Goal: Transaction & Acquisition: Purchase product/service

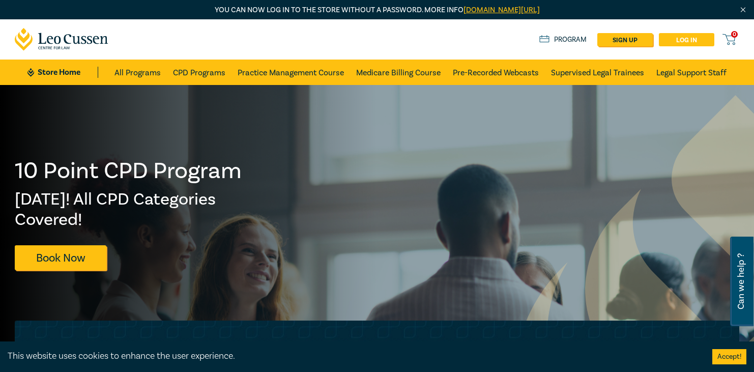
click at [689, 36] on link "Log in" at bounding box center [686, 39] width 55 height 13
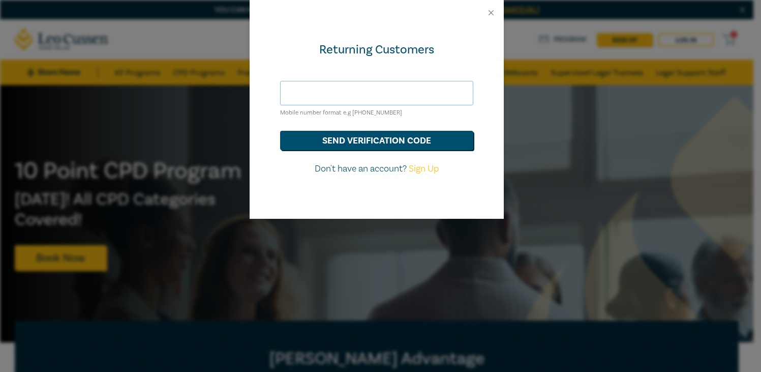
click at [340, 92] on input "text" at bounding box center [376, 93] width 193 height 24
click at [314, 93] on input "rodney@jacobslaw.com.au" at bounding box center [376, 93] width 193 height 24
click at [375, 93] on input "[EMAIL_ADDRESS][DOMAIN_NAME]" at bounding box center [376, 93] width 193 height 24
type input "[EMAIL_ADDRESS][DOMAIN_NAME]"
click at [488, 9] on button "Close" at bounding box center [491, 12] width 9 height 9
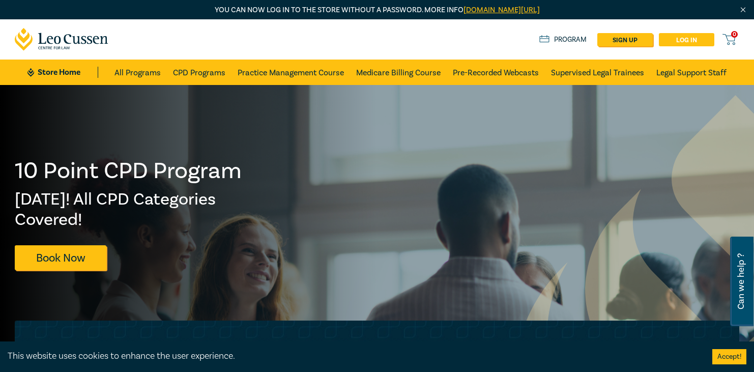
click at [688, 39] on link "Log in" at bounding box center [686, 39] width 55 height 13
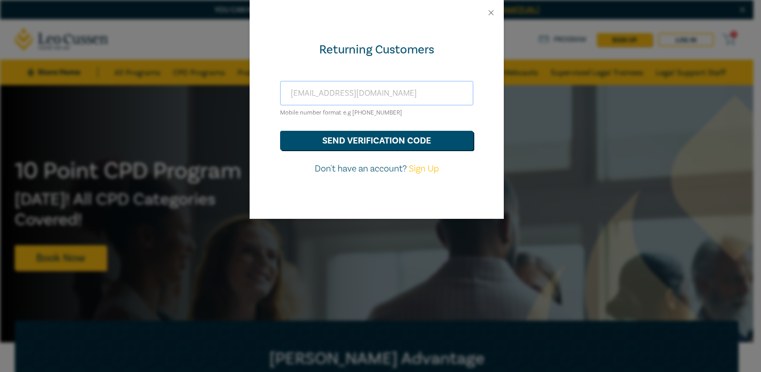
click at [321, 91] on input "[EMAIL_ADDRESS][DOMAIN_NAME]" at bounding box center [376, 93] width 193 height 24
click at [341, 140] on button "send verification code" at bounding box center [376, 140] width 193 height 19
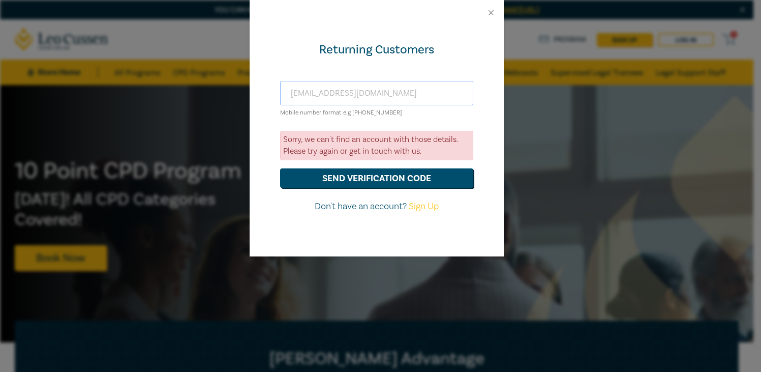
click at [324, 93] on input "info@jac0488089209obslaw.com.au" at bounding box center [376, 93] width 193 height 24
click at [323, 94] on input "info@jac0488089209obslaw.com.au" at bounding box center [376, 93] width 193 height 24
click at [407, 96] on input "0488089209obslaw.com.au" at bounding box center [376, 93] width 193 height 24
click at [434, 96] on input "0488089209" at bounding box center [376, 93] width 193 height 24
type input "0488089209"
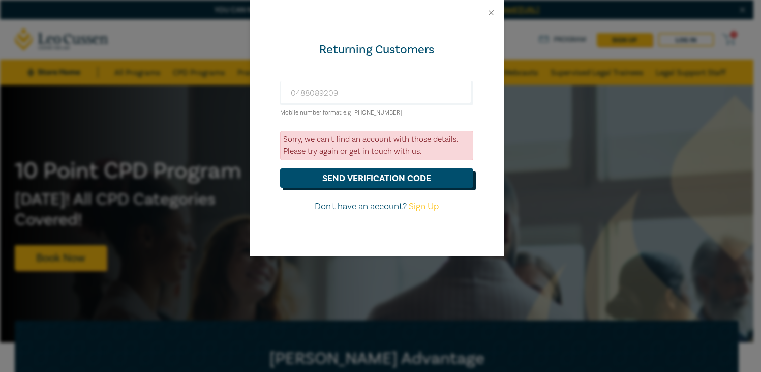
click at [393, 181] on button "send verification code" at bounding box center [376, 177] width 193 height 19
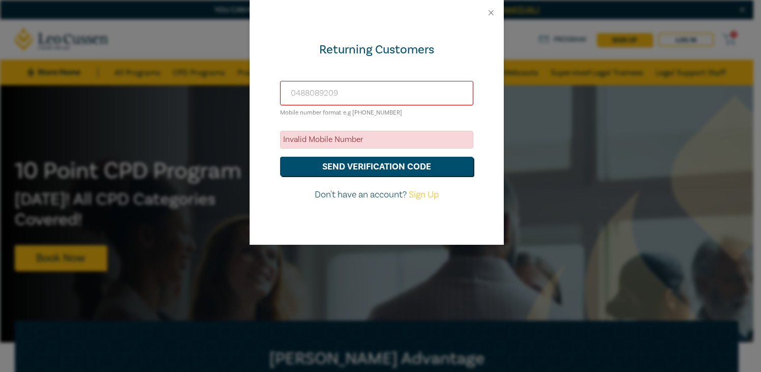
click at [354, 97] on input "0488089209" at bounding box center [376, 93] width 193 height 24
click at [491, 11] on button "Close" at bounding box center [491, 12] width 9 height 9
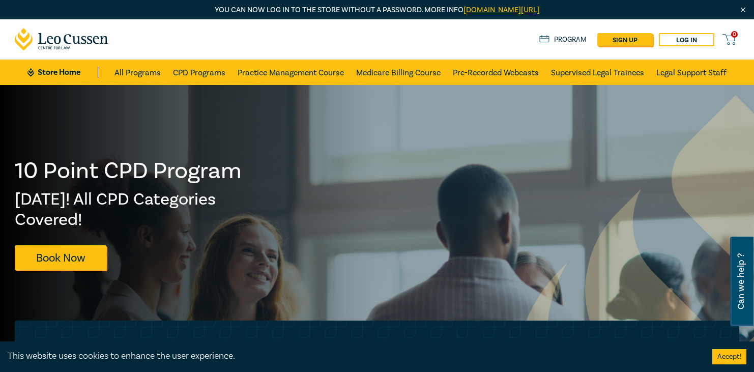
click at [577, 37] on link "Program" at bounding box center [562, 39] width 47 height 11
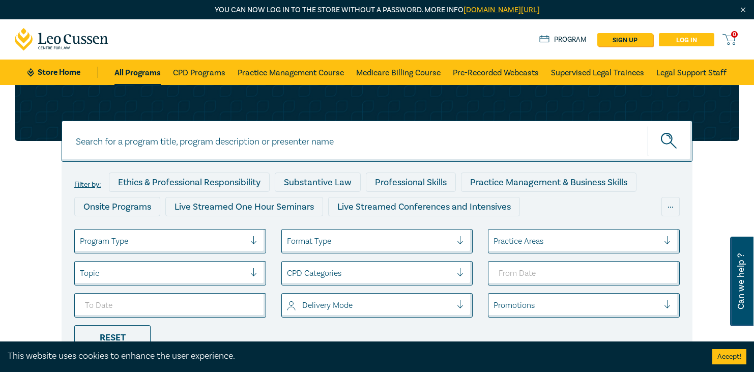
click at [680, 41] on link "Log in" at bounding box center [686, 39] width 55 height 13
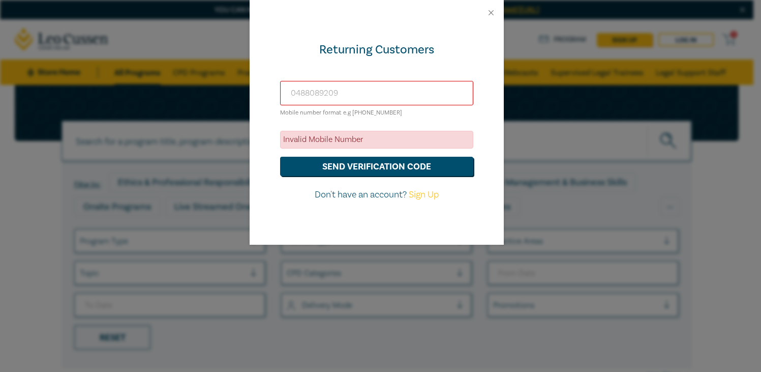
click at [311, 95] on input "0488089209" at bounding box center [376, 93] width 193 height 24
click at [327, 93] on input "0488 089209" at bounding box center [376, 93] width 193 height 24
type input "0488 089 209"
click at [359, 169] on button "send verification code" at bounding box center [376, 166] width 193 height 19
click at [350, 95] on input "0488 089 209" at bounding box center [376, 93] width 193 height 24
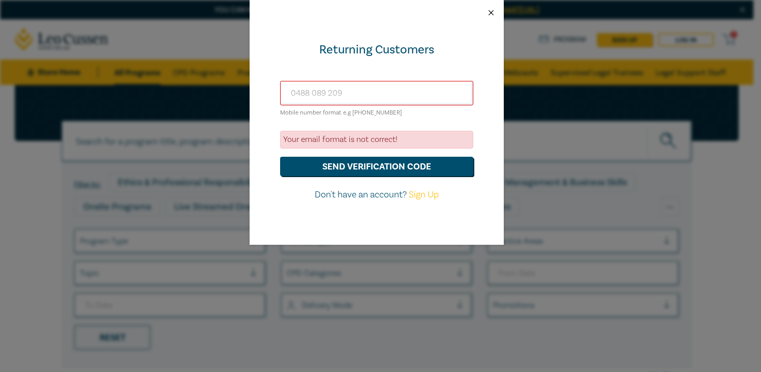
click at [493, 13] on button "Close" at bounding box center [491, 12] width 9 height 9
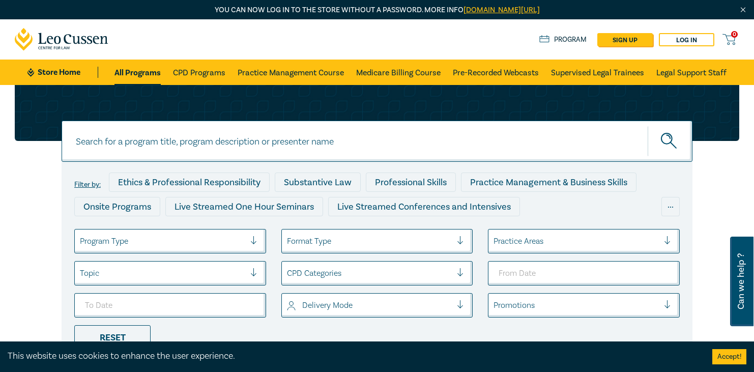
click at [56, 70] on link "Store Home" at bounding box center [62, 72] width 71 height 11
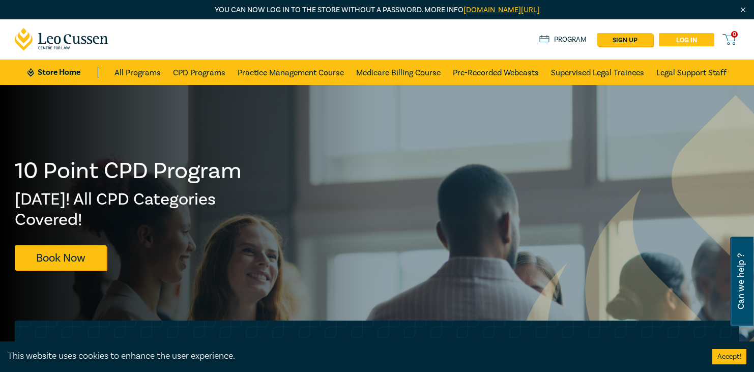
click at [686, 38] on link "Log in" at bounding box center [686, 39] width 55 height 13
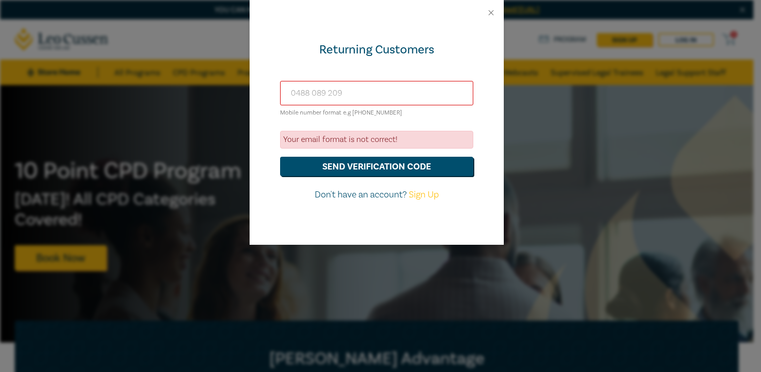
click at [359, 91] on input "0488 089 209" at bounding box center [376, 93] width 193 height 24
type input "0"
type input "[EMAIL_ADDRESS][DOMAIN_NAME]"
click at [333, 142] on div "Your email format is not correct!" at bounding box center [376, 140] width 193 height 18
click at [370, 167] on button "send verification code" at bounding box center [376, 166] width 193 height 19
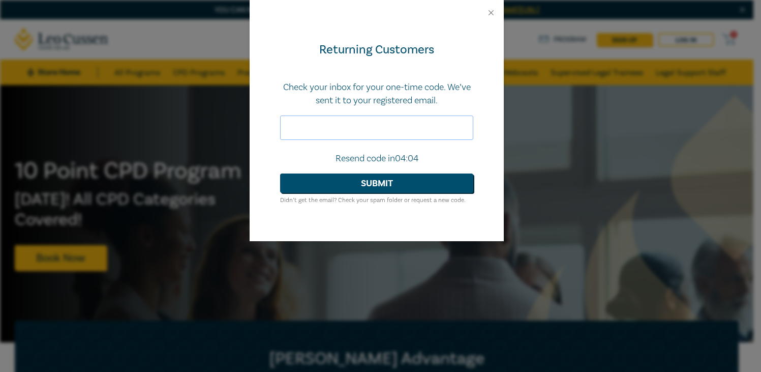
click at [310, 126] on input "text" at bounding box center [376, 127] width 193 height 24
paste input "047361"
type input "047361"
click at [355, 186] on button "Submit" at bounding box center [376, 182] width 193 height 19
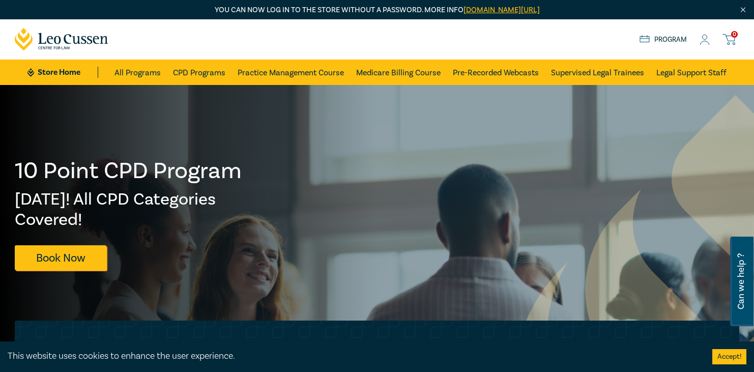
click at [597, 360] on div "This website uses cookies to enhance the user experience." at bounding box center [352, 355] width 689 height 13
click at [725, 358] on button "Accept!" at bounding box center [729, 356] width 34 height 15
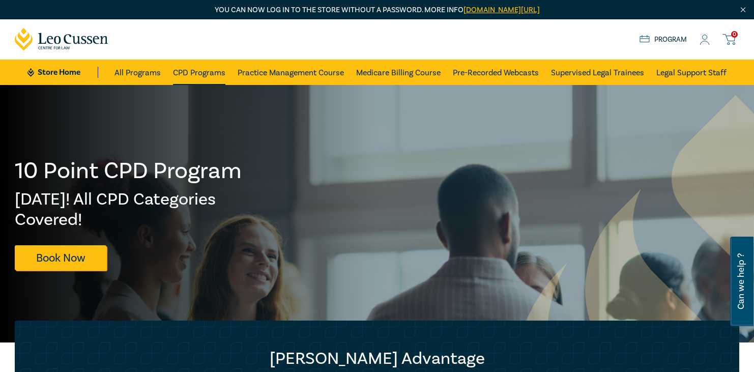
click at [189, 70] on link "CPD Programs" at bounding box center [199, 72] width 52 height 25
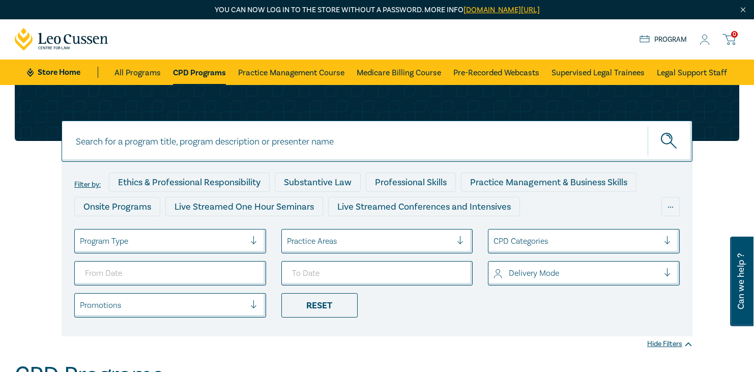
click at [165, 144] on input at bounding box center [377, 141] width 631 height 41
type input "contract law in 2025"
click at [615, 306] on ul "Program Type Practice Areas CPD Categories Delivery Mode Promotions Reset" at bounding box center [377, 273] width 620 height 88
click at [669, 138] on icon "submit" at bounding box center [670, 142] width 18 height 18
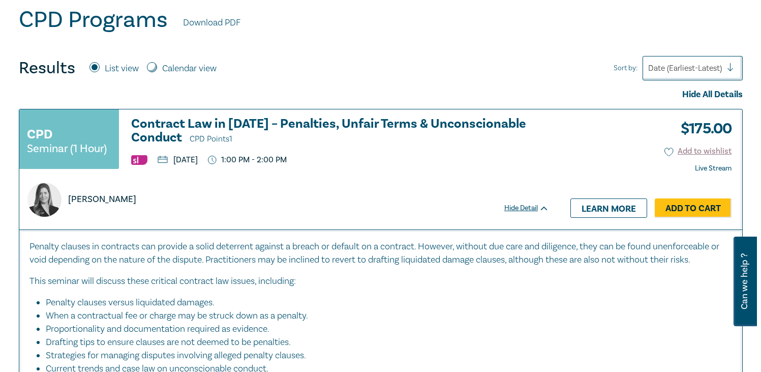
scroll to position [373, 0]
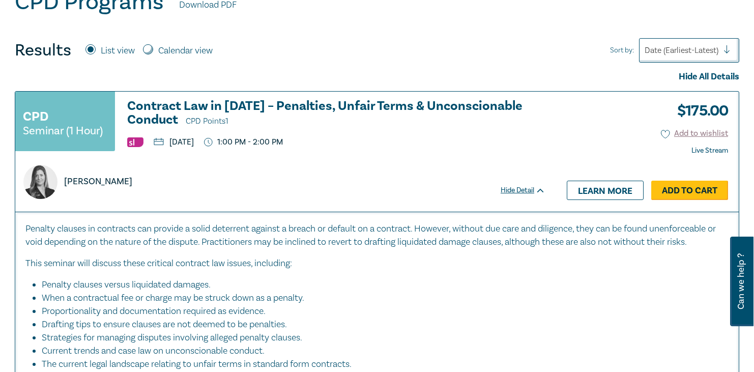
click at [669, 192] on link "Add to Cart" at bounding box center [689, 190] width 77 height 19
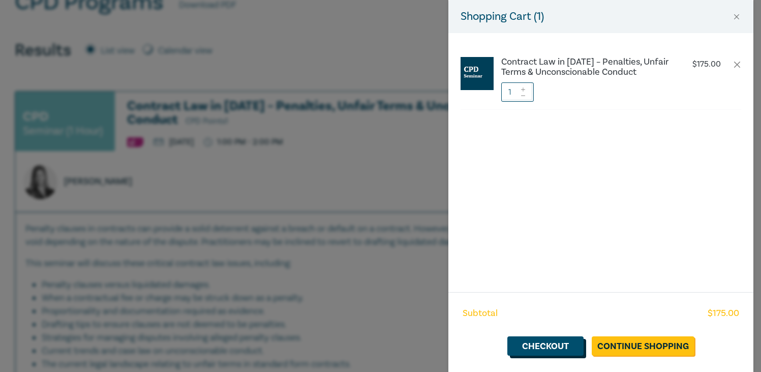
click at [565, 348] on link "Checkout" at bounding box center [546, 345] width 76 height 19
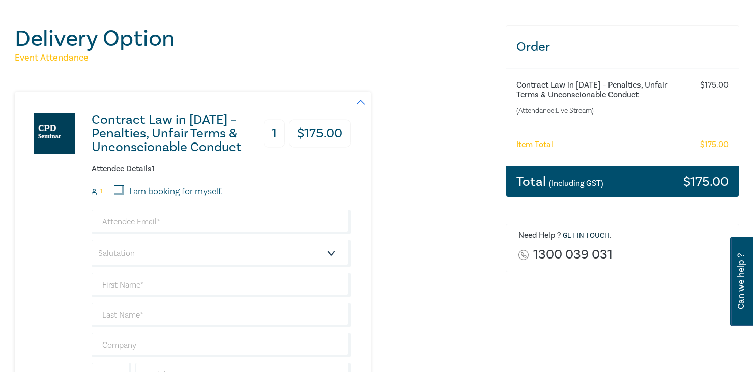
scroll to position [107, 0]
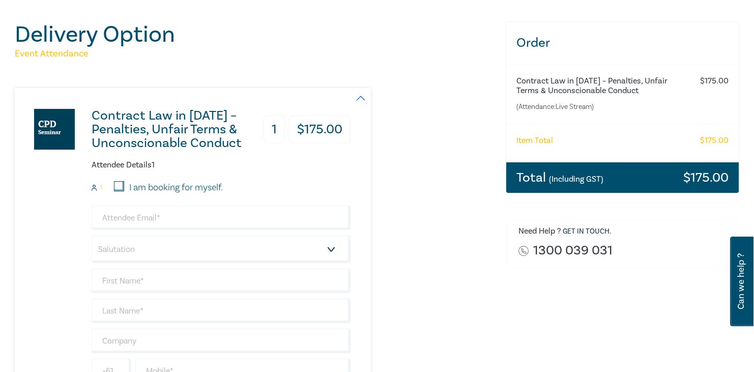
click at [117, 188] on input "I am booking for myself." at bounding box center [119, 186] width 10 height 10
checkbox input "true"
type input "[EMAIL_ADDRESS][DOMAIN_NAME]"
type input "[PERSON_NAME]"
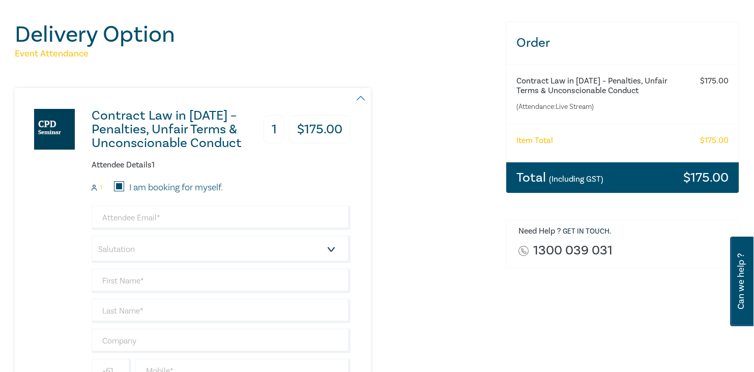
type input "488089209"
click at [320, 248] on select "Salutation Mr. Mrs. Ms. Miss Dr. Prof. Other" at bounding box center [221, 248] width 259 height 27
select select "Mr."
click at [92, 235] on select "Salutation Mr. Mrs. Ms. Miss Dr. Prof. Other" at bounding box center [221, 248] width 259 height 27
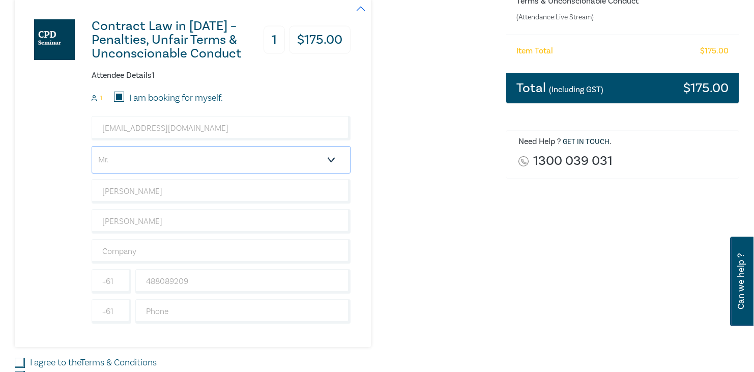
scroll to position [201, 0]
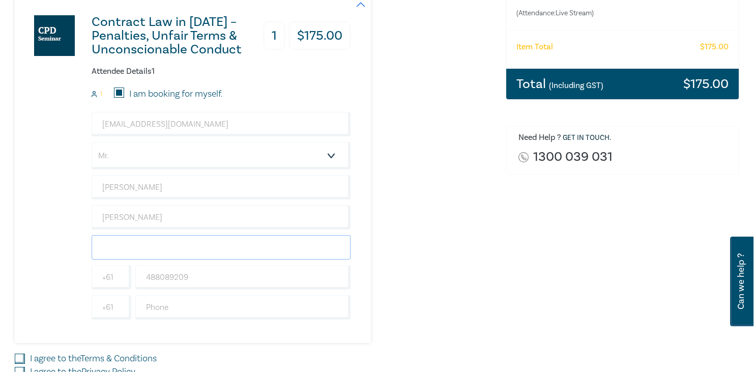
click at [199, 245] on input "text" at bounding box center [221, 247] width 259 height 24
type input "[PERSON_NAME] Lawyer"
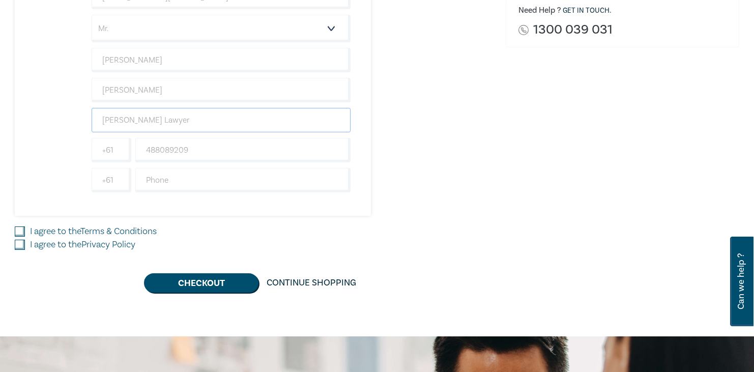
scroll to position [332, 0]
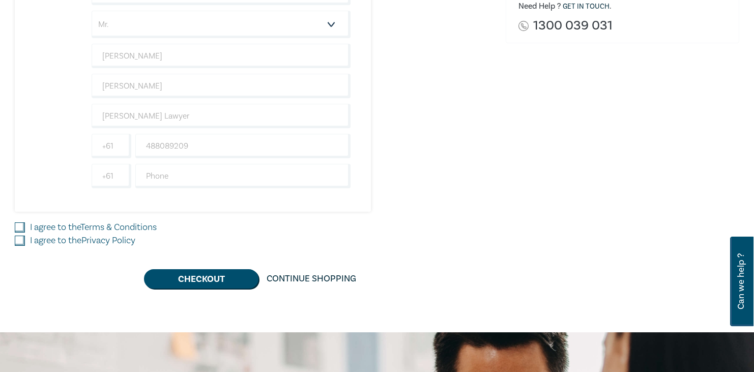
click at [18, 227] on input "I agree to the Terms & Conditions" at bounding box center [20, 227] width 10 height 10
checkbox input "true"
click at [18, 239] on input "I agree to the Privacy Policy" at bounding box center [20, 240] width 10 height 10
checkbox input "true"
click at [199, 278] on button "Checkout" at bounding box center [201, 278] width 114 height 19
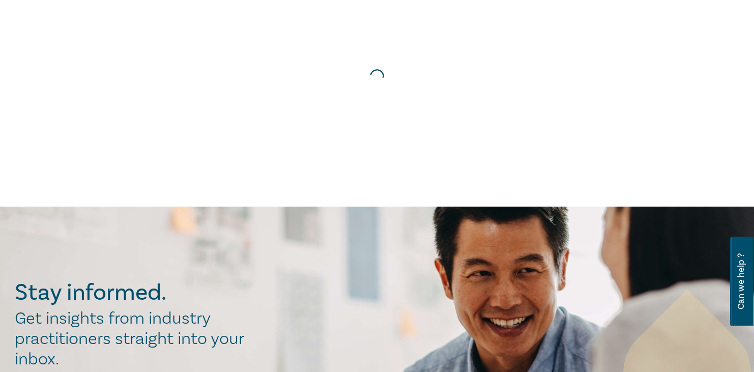
scroll to position [0, 0]
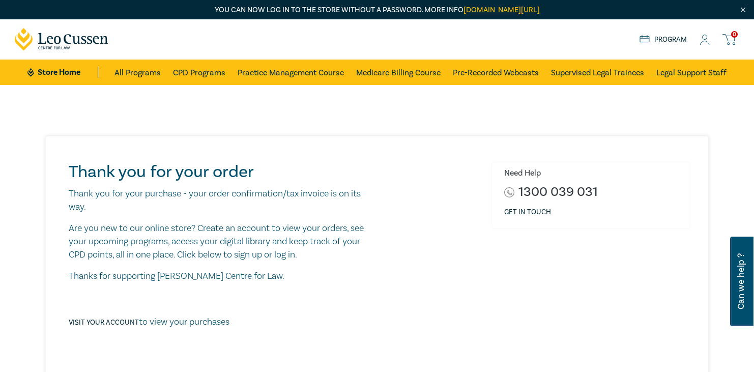
click at [730, 36] on icon at bounding box center [728, 39] width 13 height 13
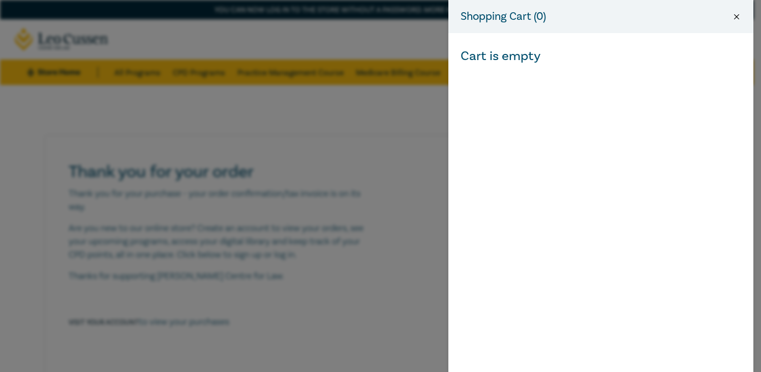
click at [736, 14] on button "Close" at bounding box center [736, 16] width 9 height 9
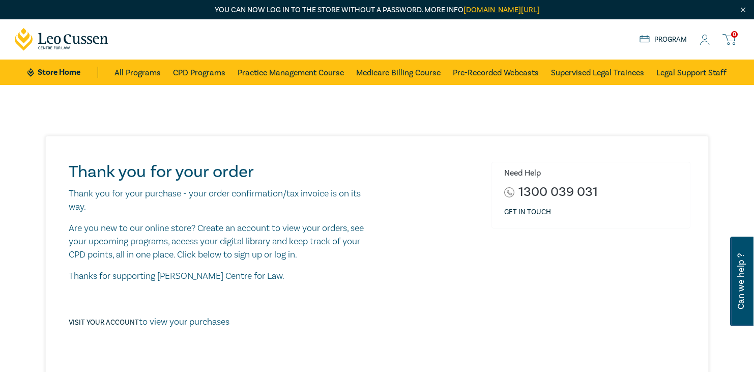
click at [705, 39] on icon at bounding box center [704, 40] width 10 height 11
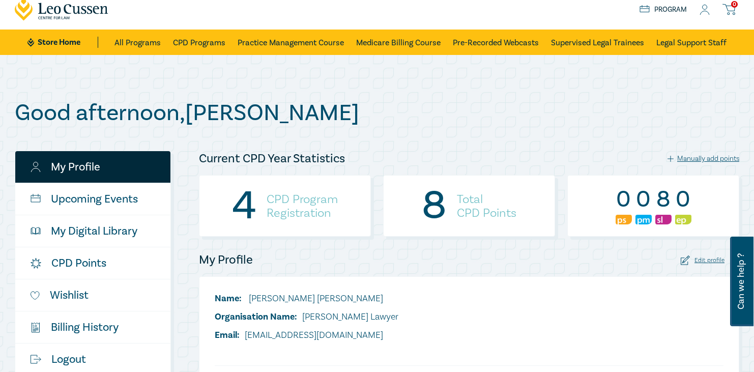
scroll to position [88, 0]
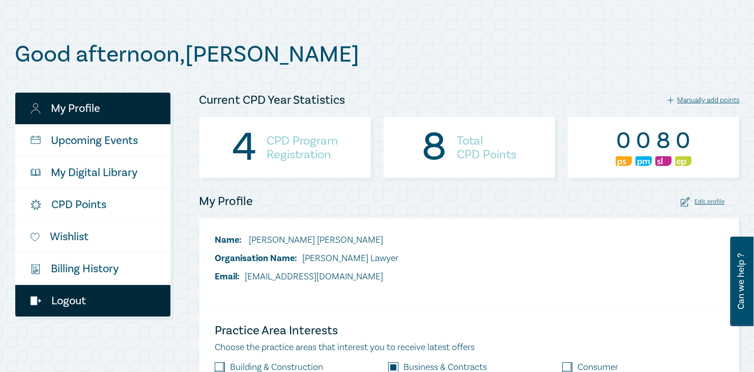
click at [70, 300] on link "Logout" at bounding box center [92, 301] width 155 height 32
